Goal: Feedback & Contribution: Submit feedback/report problem

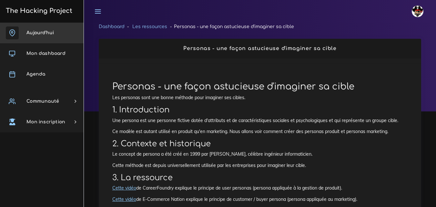
click at [35, 33] on span "Aujourd'hui" at bounding box center [39, 32] width 27 height 5
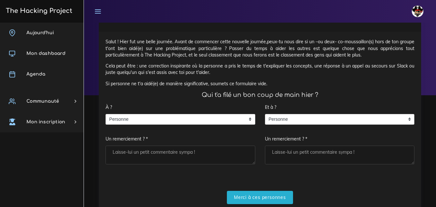
scroll to position [32, 0]
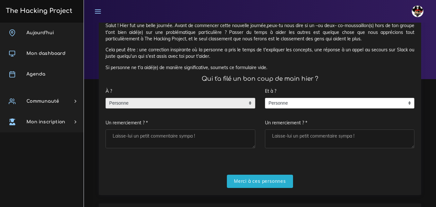
click at [160, 107] on span "Personne" at bounding box center [175, 103] width 139 height 10
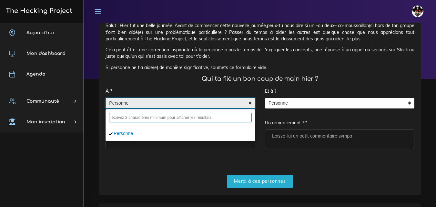
click at [164, 119] on input "text" at bounding box center [180, 118] width 143 height 10
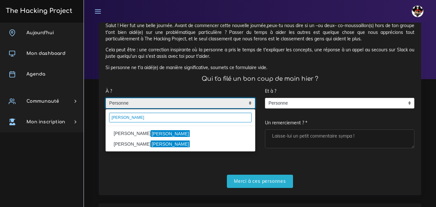
type input "Lilian"
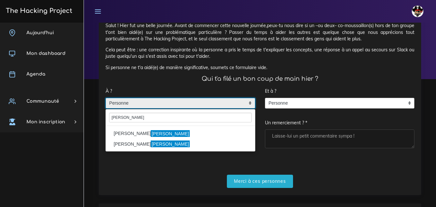
click at [128, 135] on li "MULLER Lilian" at bounding box center [180, 134] width 149 height 10
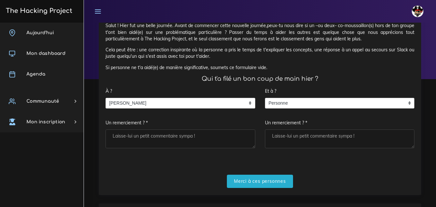
click at [139, 138] on textarea "Un remerciement ? *" at bounding box center [181, 138] width 150 height 19
type textarea "Merci"
click at [291, 143] on textarea "Un remerciement ? *" at bounding box center [340, 138] width 150 height 19
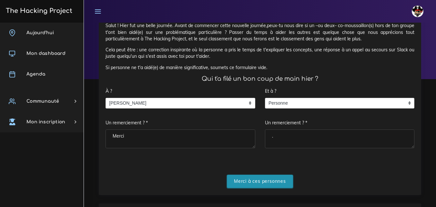
type textarea "."
click at [263, 181] on input "Merci à ces personnes" at bounding box center [260, 181] width 66 height 13
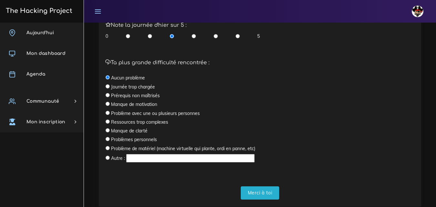
scroll to position [217, 0]
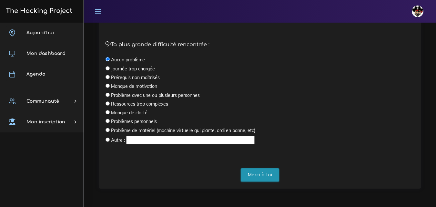
click at [261, 174] on input "Merci à toi" at bounding box center [260, 174] width 39 height 13
